Goal: Task Accomplishment & Management: Use online tool/utility

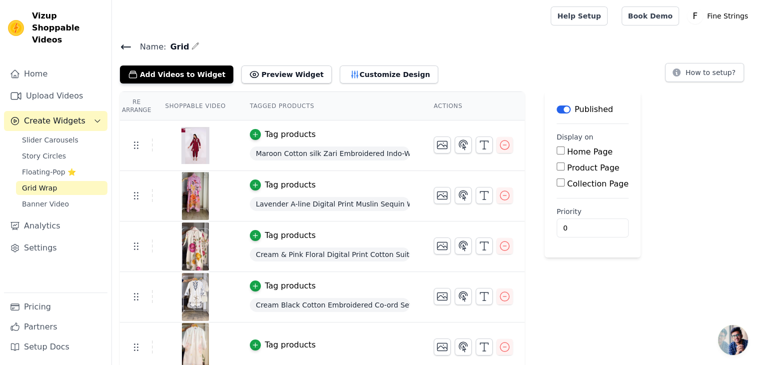
click at [57, 115] on span "Create Widgets" at bounding box center [54, 121] width 61 height 12
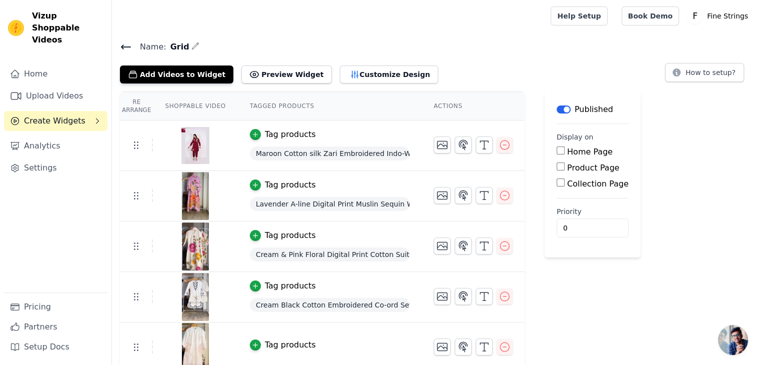
click at [57, 115] on span "Create Widgets" at bounding box center [54, 121] width 61 height 12
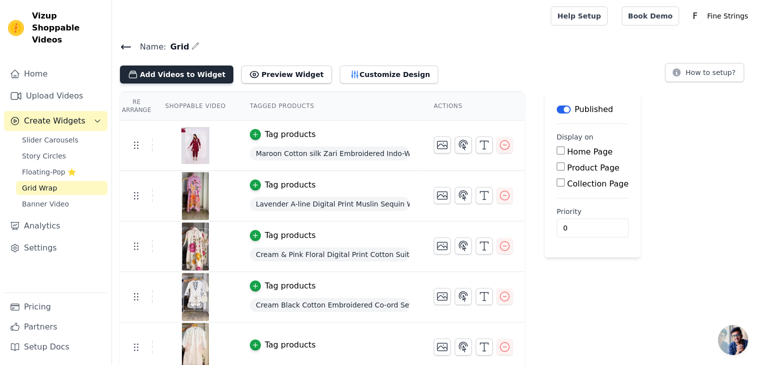
click at [180, 69] on button "Add Videos to Widget" at bounding box center [176, 74] width 113 height 18
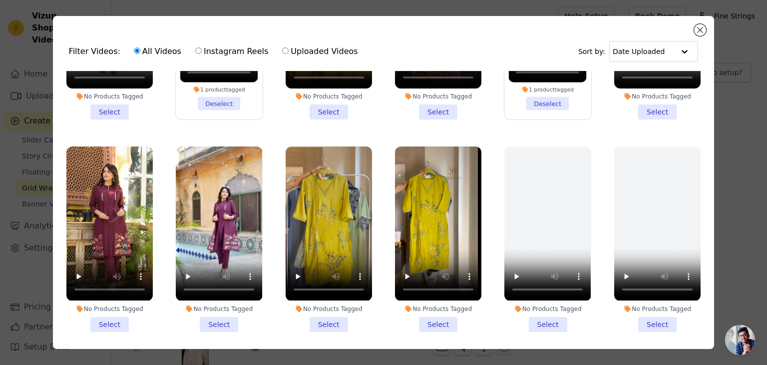
scroll to position [147, 0]
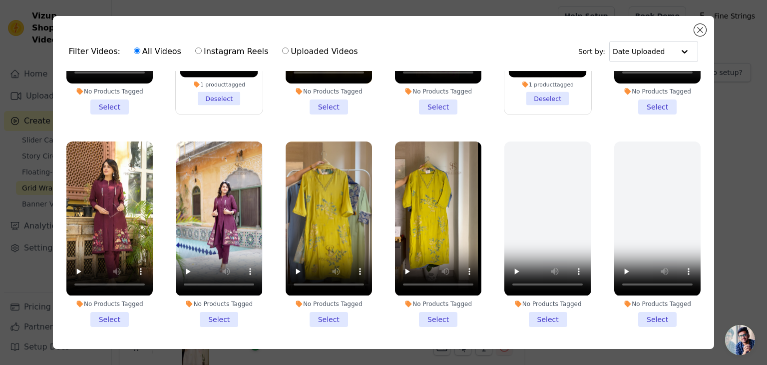
click at [325, 311] on li "No Products Tagged Select" at bounding box center [329, 233] width 86 height 185
click at [0, 0] on input "No Products Tagged Select" at bounding box center [0, 0] width 0 height 0
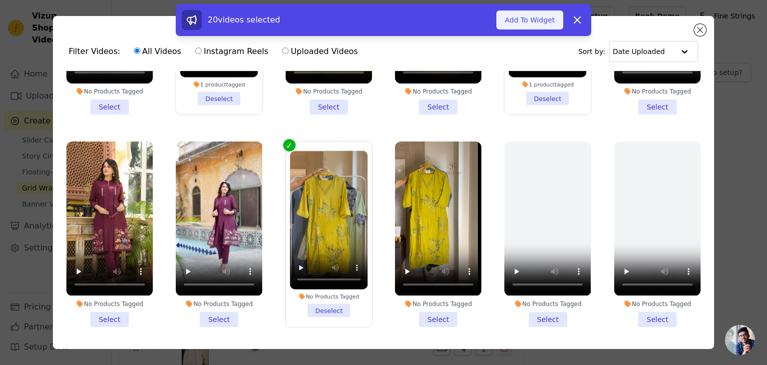
click at [520, 20] on button "Add To Widget" at bounding box center [529, 19] width 67 height 19
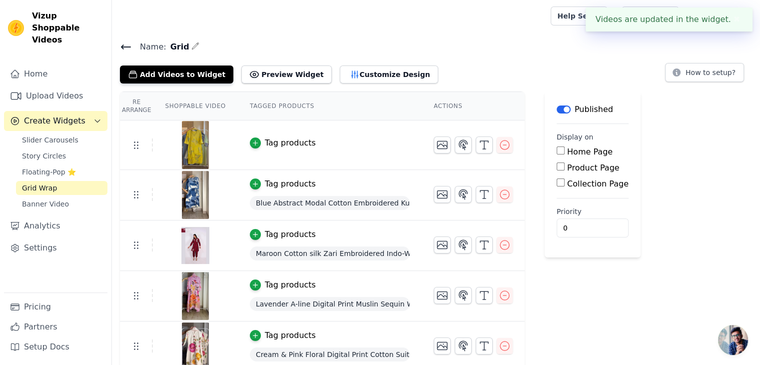
click at [193, 143] on img at bounding box center [195, 145] width 28 height 48
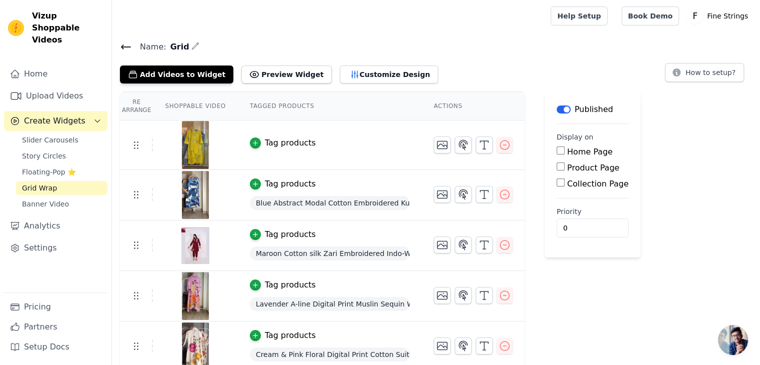
click at [270, 142] on div "Tag products" at bounding box center [290, 143] width 51 height 12
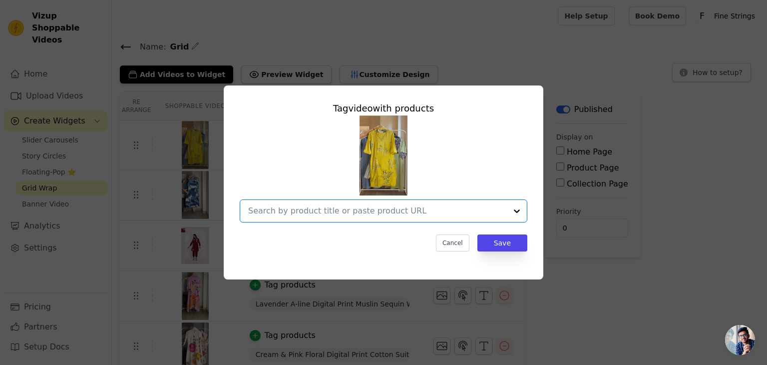
click at [300, 213] on input "text" at bounding box center [377, 211] width 259 height 12
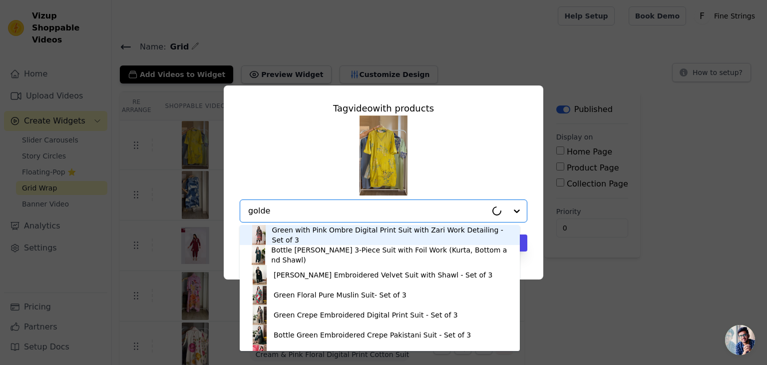
type input "golden"
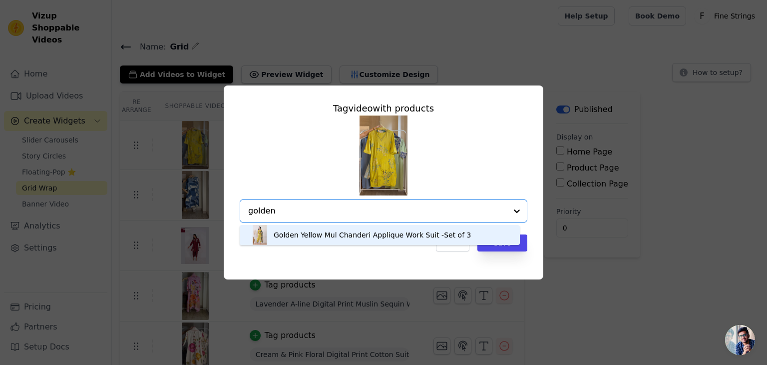
click at [305, 236] on div "Golden Yellow Mul Chanderi Applique Work Suit -Set of 3" at bounding box center [372, 235] width 197 height 10
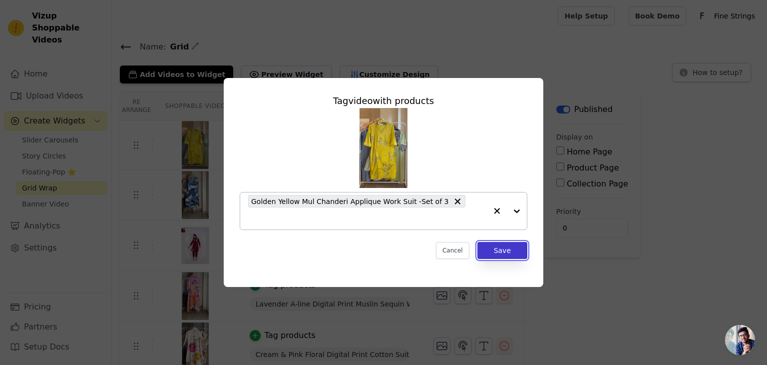
click at [501, 245] on button "Save" at bounding box center [502, 250] width 50 height 17
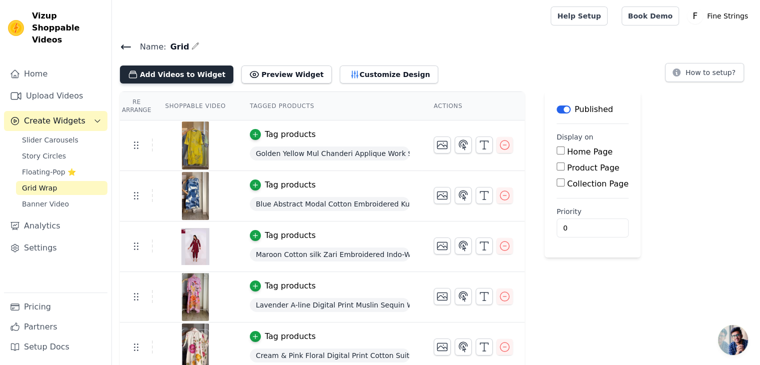
click at [173, 72] on button "Add Videos to Widget" at bounding box center [176, 74] width 113 height 18
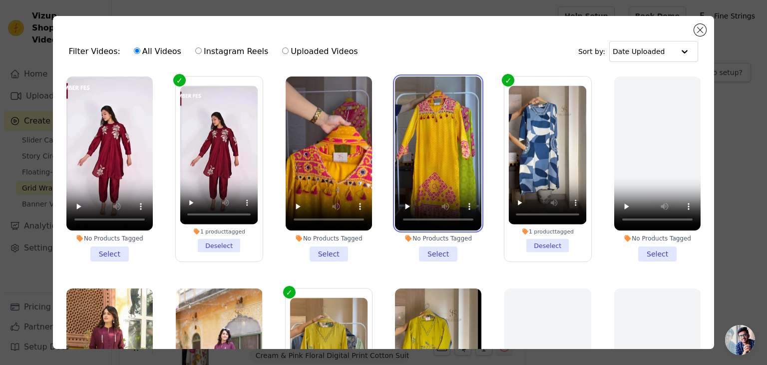
click at [429, 150] on video at bounding box center [438, 153] width 86 height 154
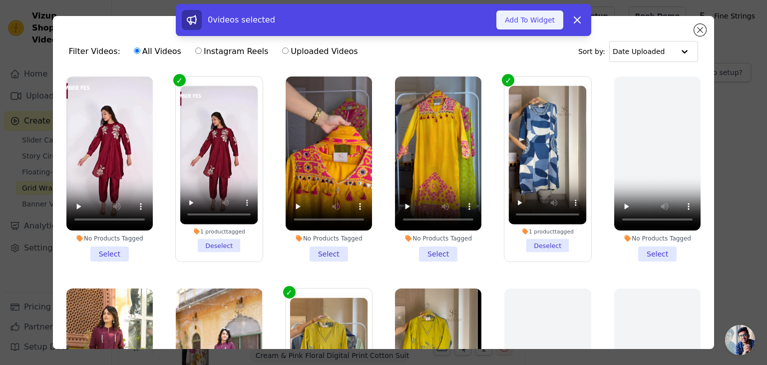
click at [528, 22] on button "Add To Widget" at bounding box center [529, 19] width 67 height 19
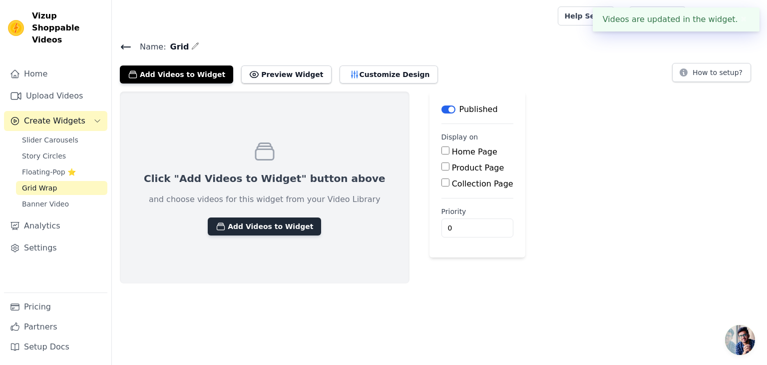
click at [261, 227] on button "Add Videos to Widget" at bounding box center [264, 226] width 113 height 18
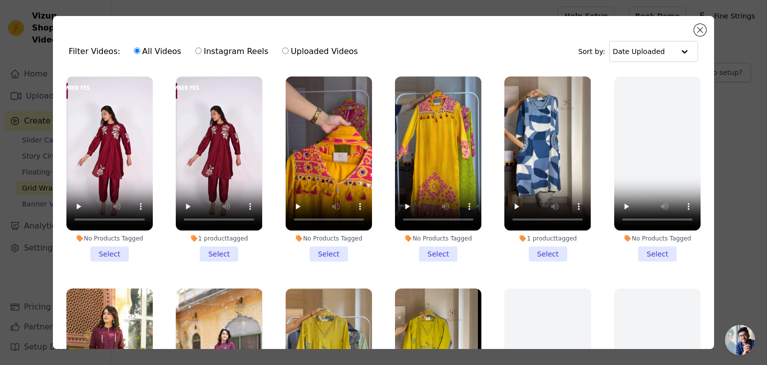
click at [433, 248] on li "No Products Tagged Select" at bounding box center [438, 168] width 86 height 185
click at [0, 0] on input "No Products Tagged Select" at bounding box center [0, 0] width 0 height 0
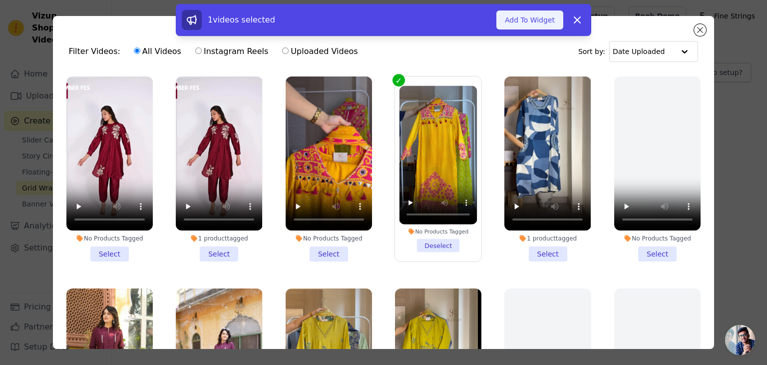
click at [529, 19] on button "Add To Widget" at bounding box center [529, 19] width 67 height 19
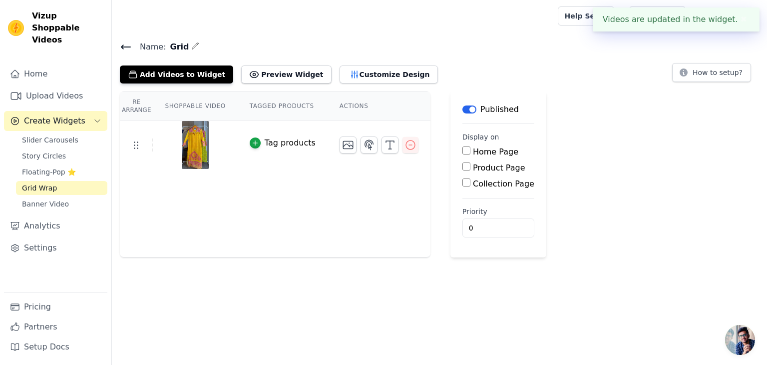
click at [265, 144] on div "Tag products" at bounding box center [290, 143] width 51 height 12
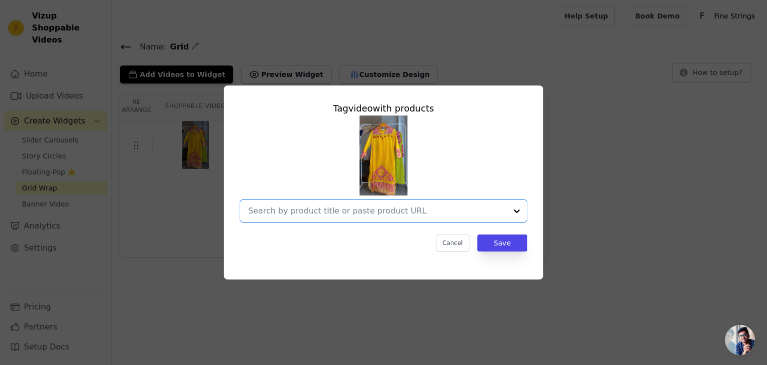
click at [272, 214] on input "text" at bounding box center [377, 211] width 259 height 12
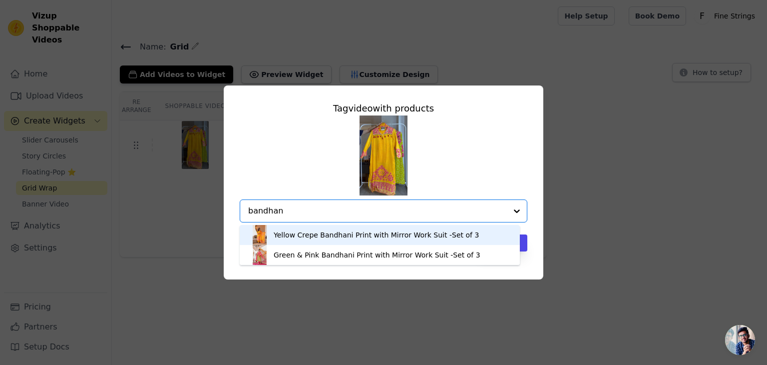
type input "bandhani"
click at [293, 237] on div "Yellow Crepe Bandhani Print with Mirror Work Suit -Set of 3" at bounding box center [376, 235] width 205 height 10
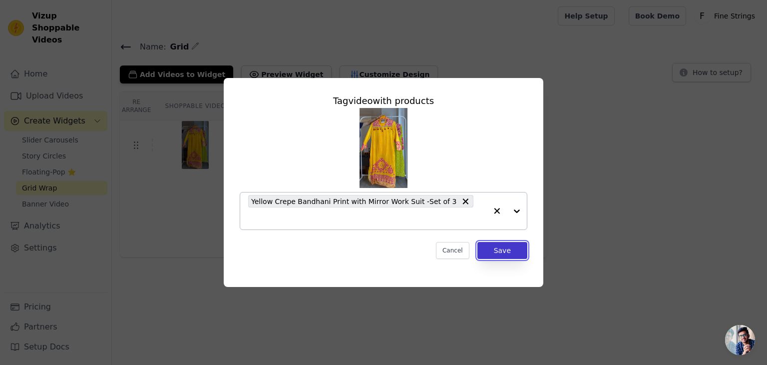
click at [495, 244] on button "Save" at bounding box center [502, 250] width 50 height 17
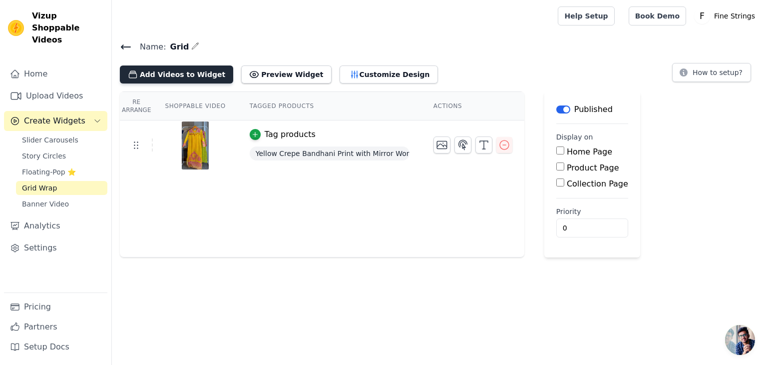
click at [170, 75] on button "Add Videos to Widget" at bounding box center [176, 74] width 113 height 18
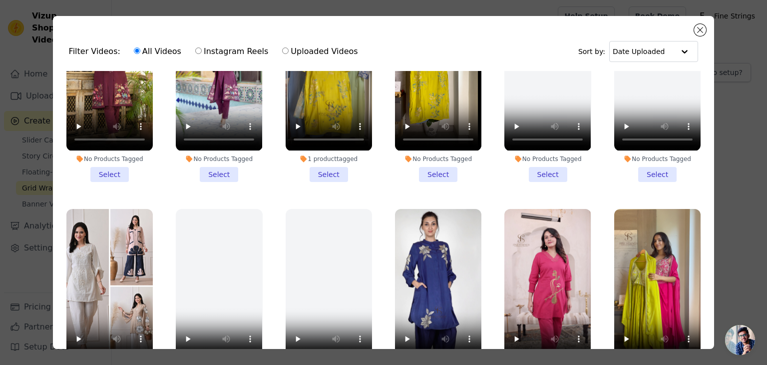
scroll to position [358, 0]
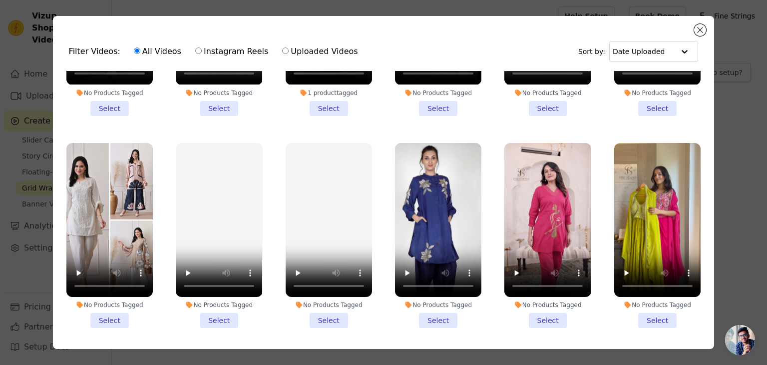
click at [434, 308] on li "No Products Tagged Select" at bounding box center [438, 235] width 86 height 185
click at [0, 0] on input "No Products Tagged Select" at bounding box center [0, 0] width 0 height 0
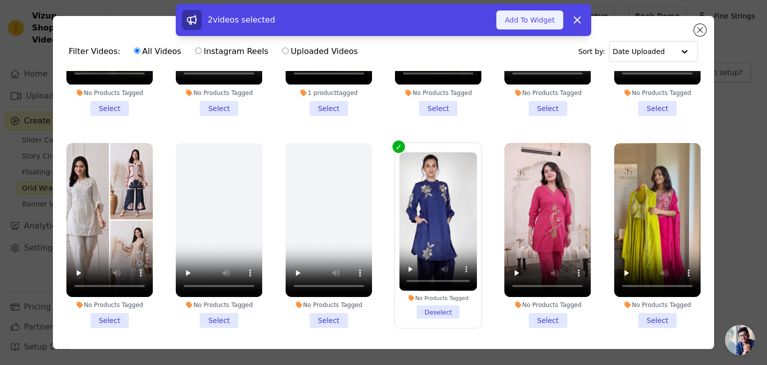
click at [531, 19] on button "Add To Widget" at bounding box center [529, 19] width 67 height 19
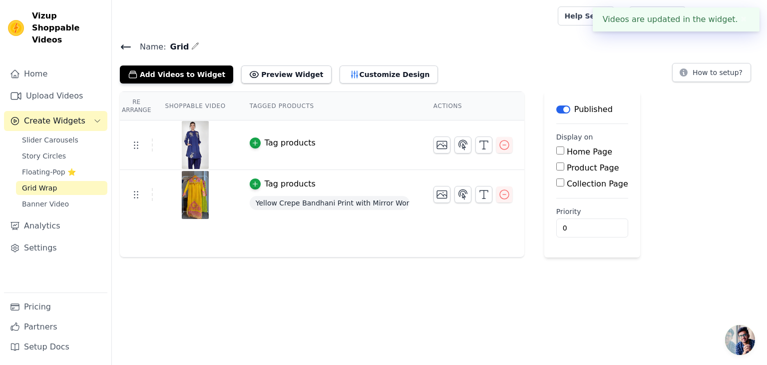
click at [280, 139] on div "Tag products" at bounding box center [290, 143] width 51 height 12
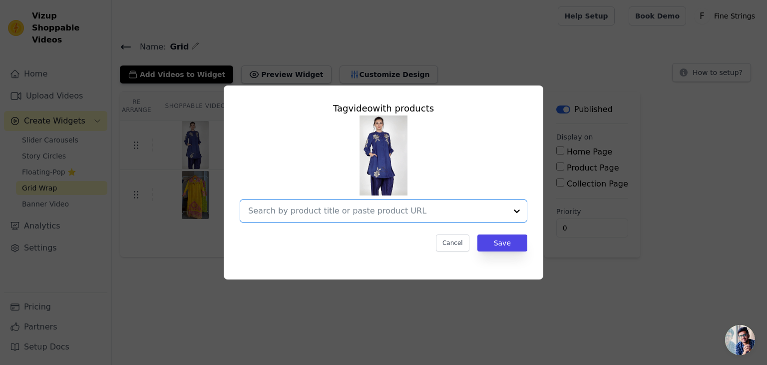
click at [314, 209] on input "text" at bounding box center [377, 211] width 259 height 12
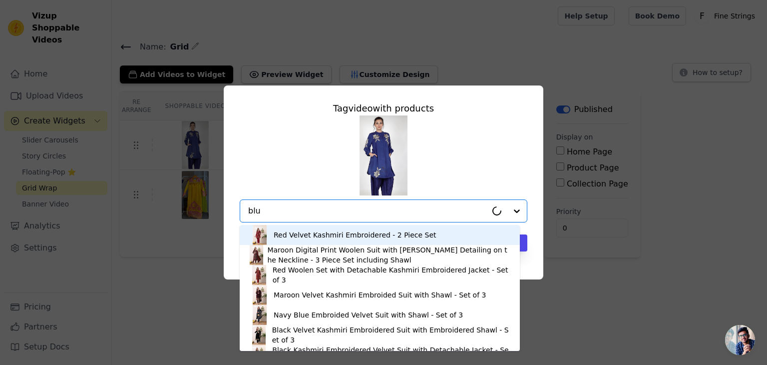
type input "blue"
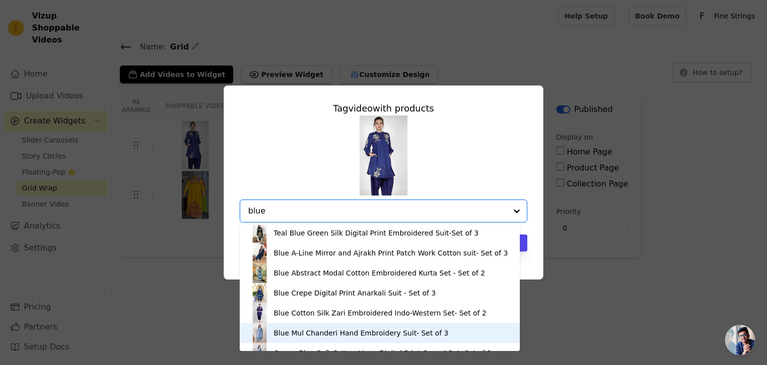
scroll to position [234, 0]
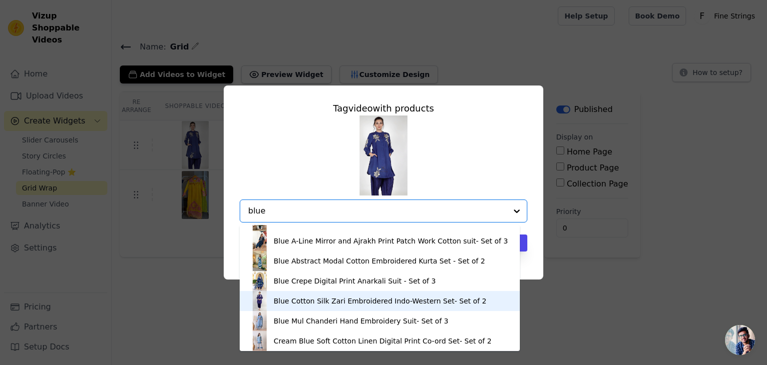
click at [333, 306] on div "Blue Cotton Silk Zari Embroidered Indo-Western Set- Set of 2" at bounding box center [380, 301] width 260 height 20
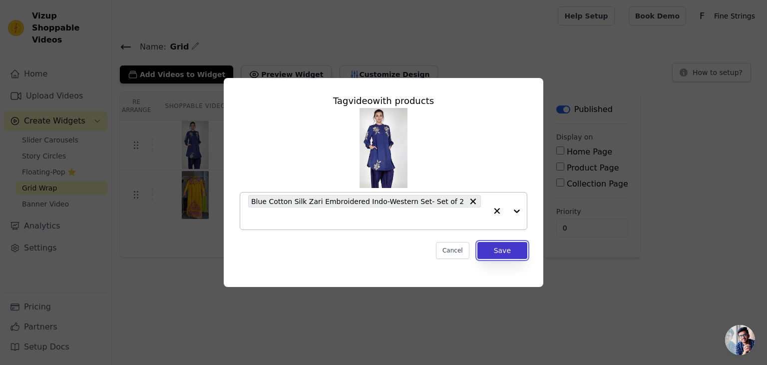
click at [507, 242] on button "Save" at bounding box center [502, 250] width 50 height 17
